Goal: Information Seeking & Learning: Learn about a topic

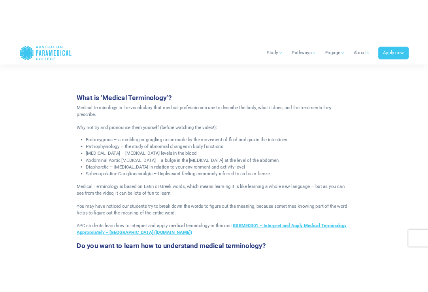
scroll to position [356, 0]
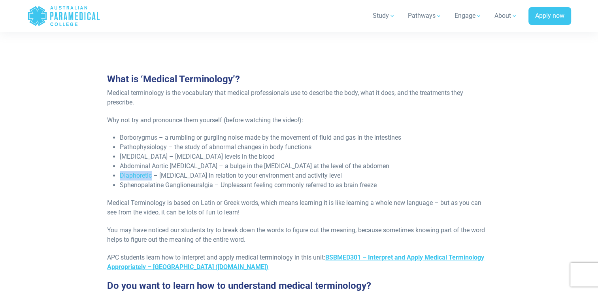
drag, startPoint x: 120, startPoint y: 173, endPoint x: 151, endPoint y: 175, distance: 30.8
click at [151, 175] on li "Diaphoretic – [MEDICAL_DATA] in relation to your environment and activity level" at bounding box center [305, 175] width 371 height 9
drag, startPoint x: 121, startPoint y: 155, endPoint x: 161, endPoint y: 158, distance: 40.4
click at [161, 158] on li "[MEDICAL_DATA] – [MEDICAL_DATA] levels in the blood" at bounding box center [305, 156] width 371 height 9
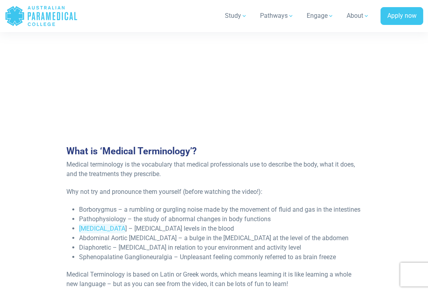
scroll to position [395, 0]
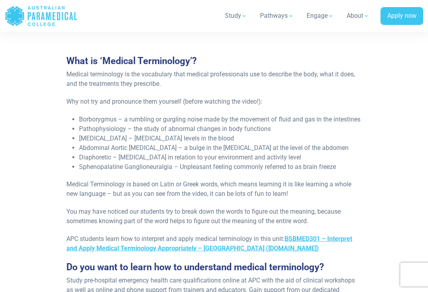
click at [32, 173] on div "Re-published [DATE] Students Speak – Medical Terminology We chose some difficul…" at bounding box center [213, 134] width 365 height 593
click at [77, 171] on ul "Borborygmus – a rumbling or gurgling noise made by the movement of fluid and ga…" at bounding box center [213, 143] width 295 height 57
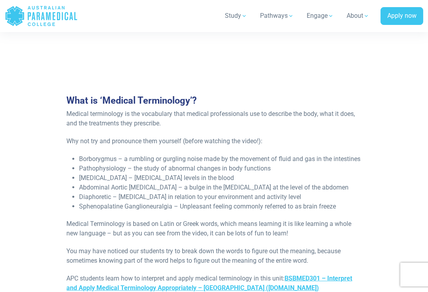
scroll to position [356, 0]
drag, startPoint x: 78, startPoint y: 166, endPoint x: 115, endPoint y: 170, distance: 37.3
click at [115, 170] on ul "Borborygmus – a rumbling or gurgling noise made by the movement of fluid and ga…" at bounding box center [213, 182] width 295 height 57
drag, startPoint x: 115, startPoint y: 170, endPoint x: 84, endPoint y: 171, distance: 31.6
click at [84, 164] on li "Borborygmus – a rumbling or gurgling noise made by the movement of fluid and ga…" at bounding box center [220, 158] width 282 height 9
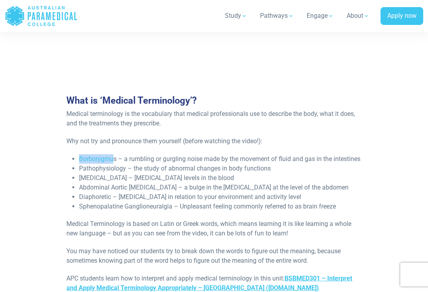
click at [81, 164] on li "Borborygmus – a rumbling or gurgling noise made by the movement of fluid and ga…" at bounding box center [220, 158] width 282 height 9
click at [78, 167] on ul "Borborygmus – a rumbling or gurgling noise made by the movement of fluid and ga…" at bounding box center [213, 182] width 295 height 57
drag, startPoint x: 81, startPoint y: 167, endPoint x: 115, endPoint y: 171, distance: 33.5
click at [115, 164] on li "Borborygmus – a rumbling or gurgling noise made by the movement of fluid and ga…" at bounding box center [220, 158] width 282 height 9
drag, startPoint x: 115, startPoint y: 171, endPoint x: 58, endPoint y: 164, distance: 56.7
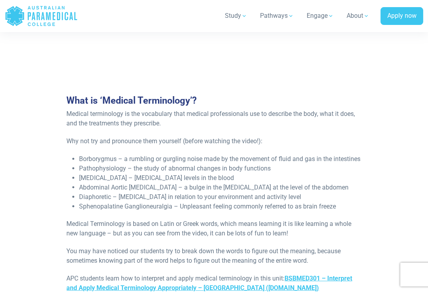
click at [58, 164] on div "Re-published [DATE] Students Speak – Medical Terminology We chose some difficul…" at bounding box center [213, 174] width 365 height 593
drag, startPoint x: 79, startPoint y: 167, endPoint x: 120, endPoint y: 168, distance: 40.7
click at [120, 164] on li "Borborygmus – a rumbling or gurgling noise made by the movement of fluid and ga…" at bounding box center [220, 158] width 282 height 9
copy li "Borborygmus"
